Goal: Communication & Community: Answer question/provide support

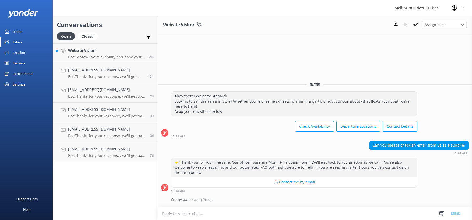
click at [78, 51] on h4 "Website Visitor" at bounding box center [106, 51] width 77 height 6
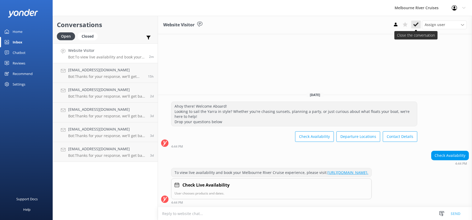
click at [415, 24] on icon at bounding box center [416, 24] width 5 height 5
